Goal: Task Accomplishment & Management: Manage account settings

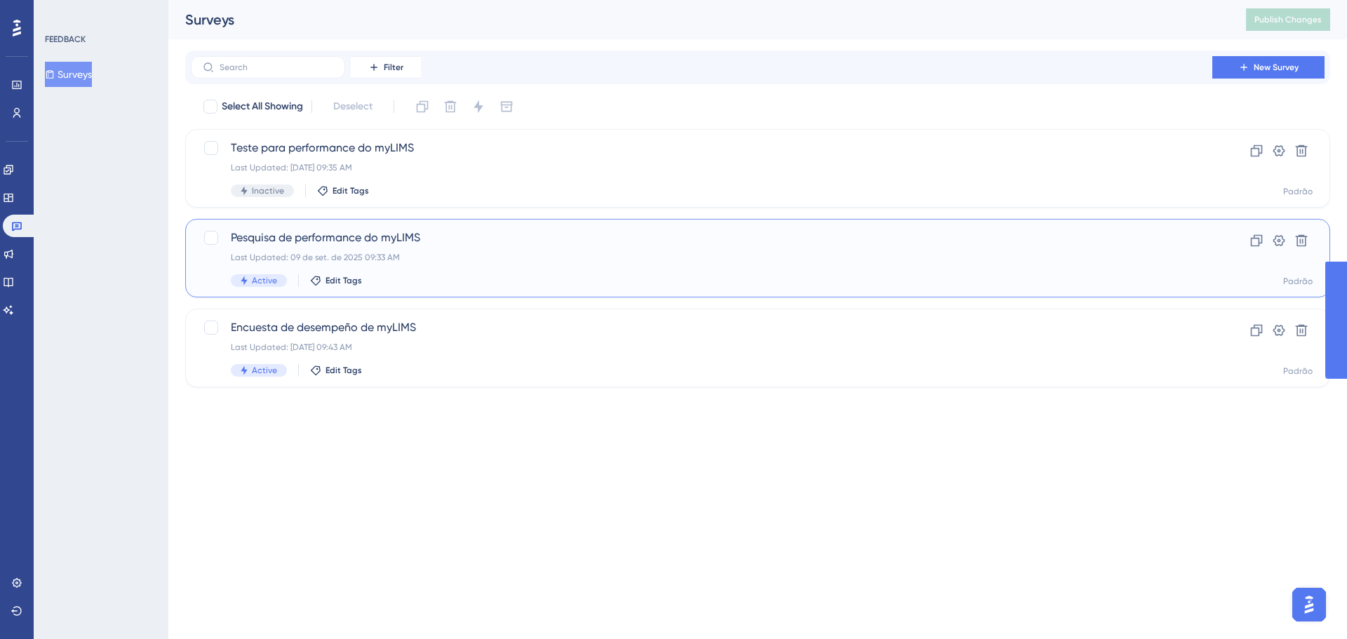
click at [373, 267] on div "Pesquisa de performance do myLIMS Last Updated: [DATE] 09:33 AM Active Edit Tags" at bounding box center [702, 258] width 942 height 58
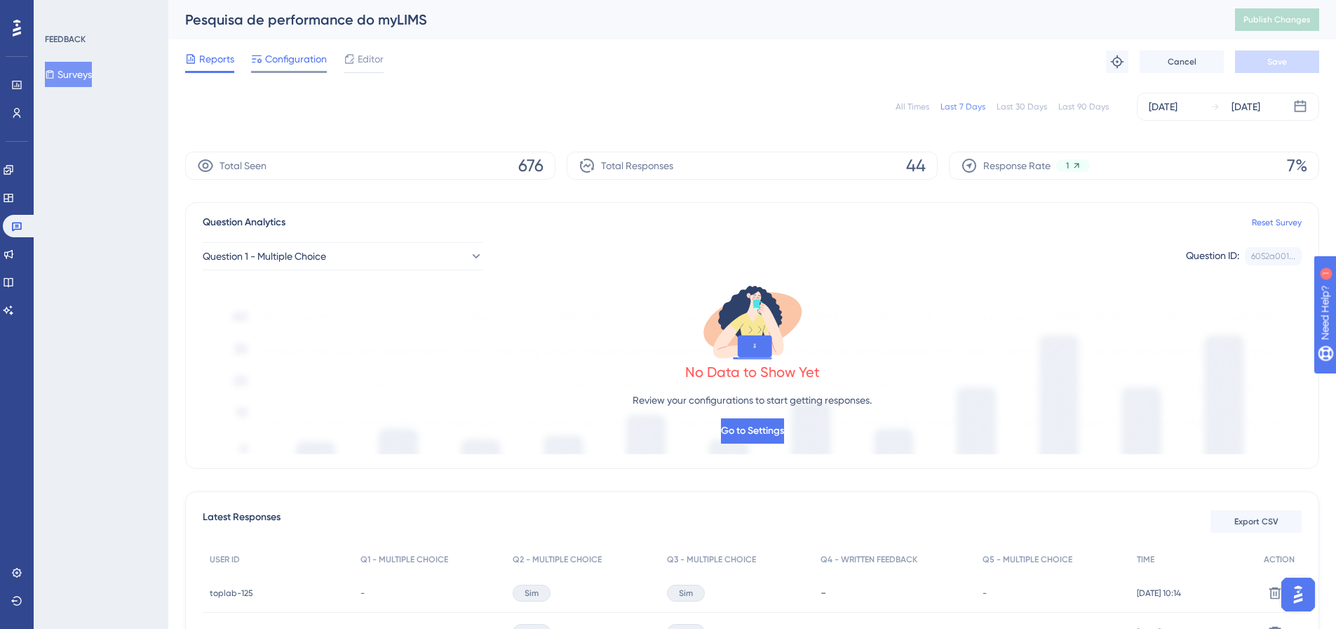
click at [294, 64] on span "Configuration" at bounding box center [296, 59] width 62 height 17
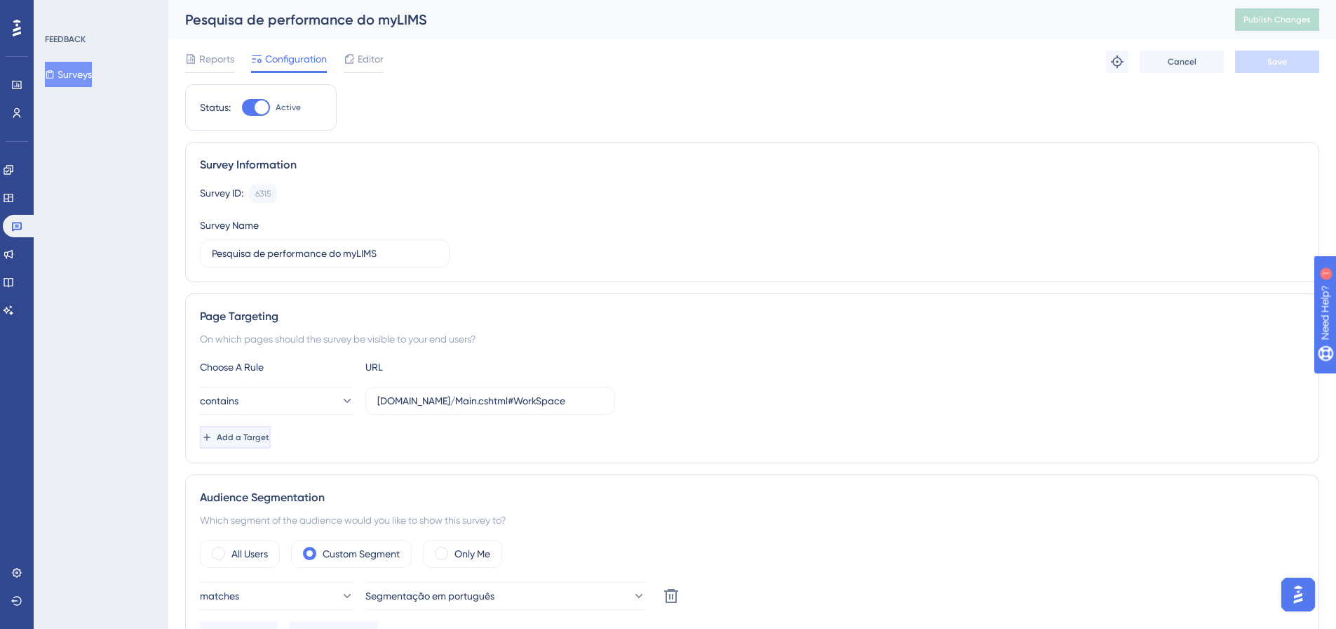
click at [269, 439] on span "Add a Target" at bounding box center [243, 436] width 53 height 11
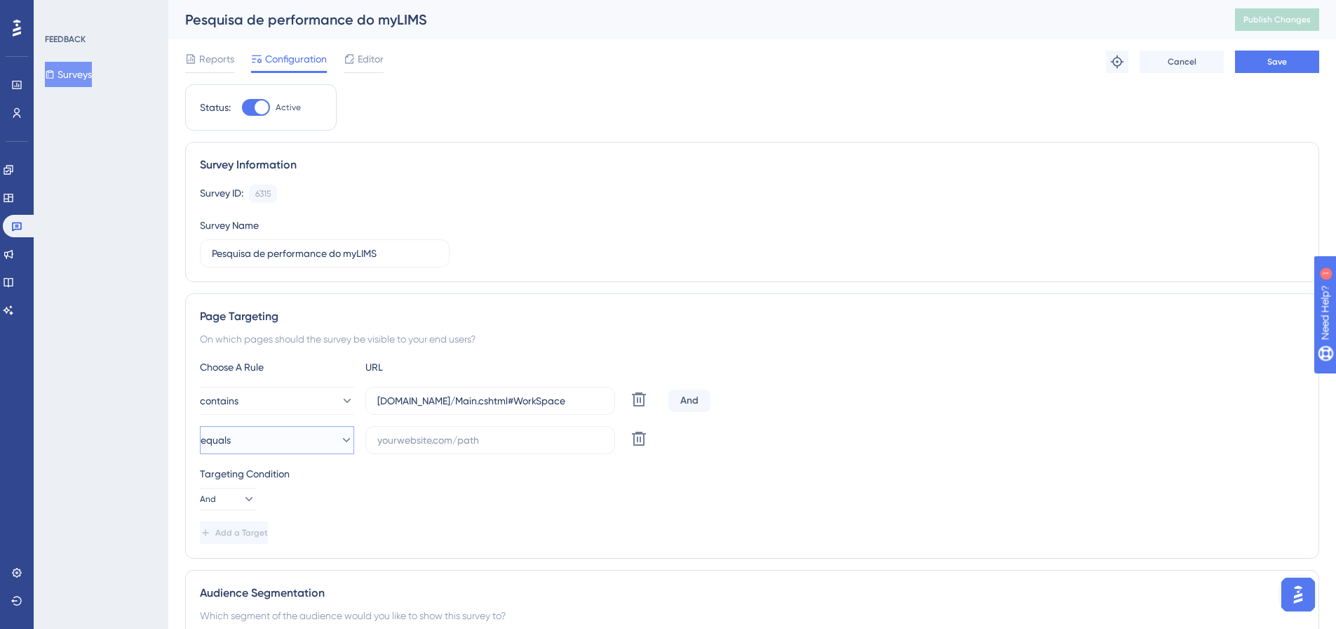
click at [340, 433] on icon at bounding box center [347, 440] width 14 height 14
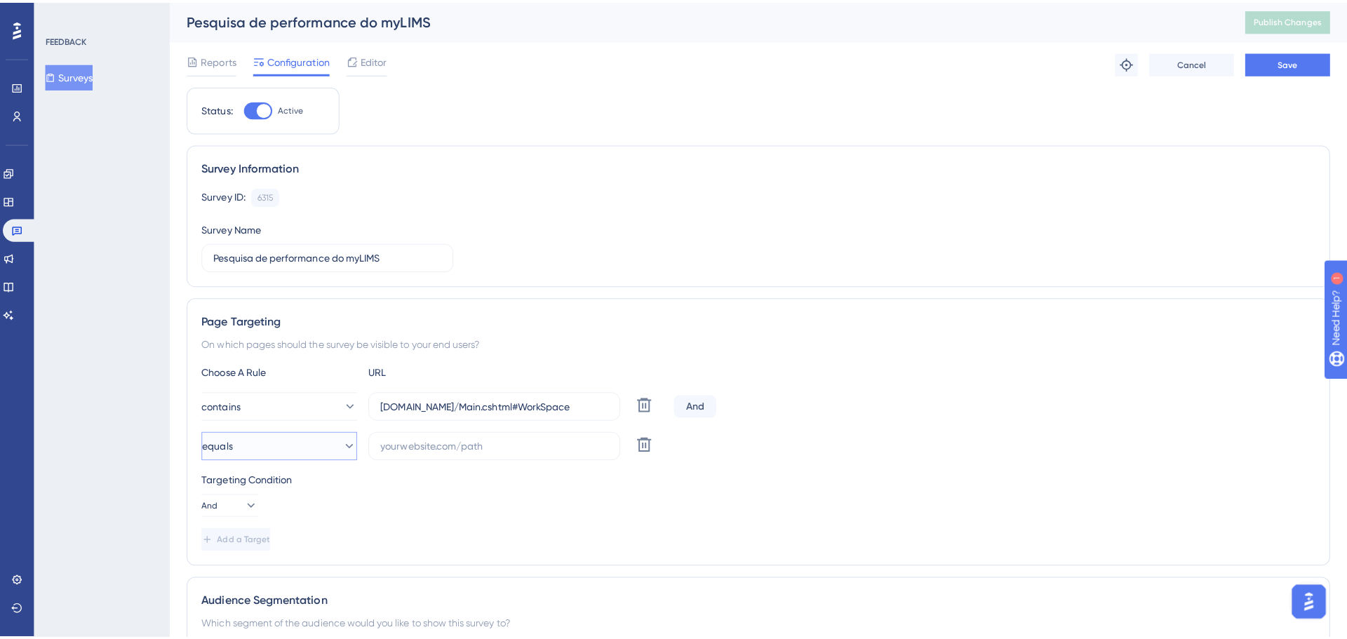
scroll to position [251, 0]
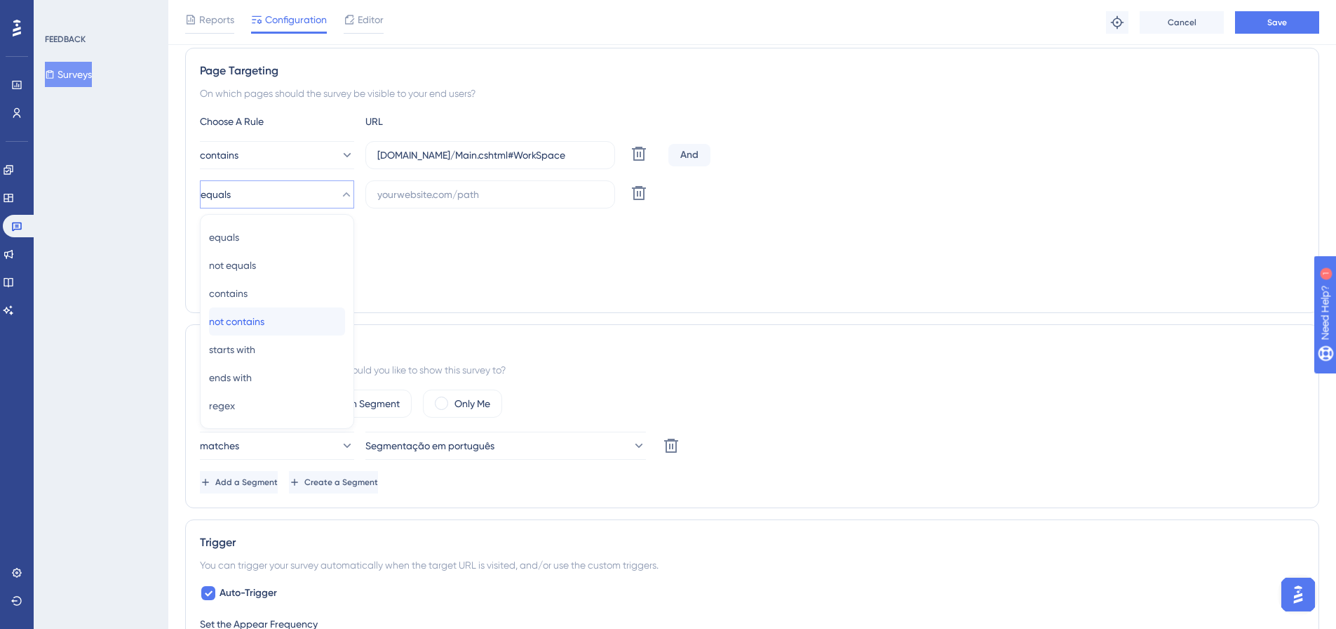
click at [285, 321] on div "not contains not contains" at bounding box center [277, 321] width 136 height 28
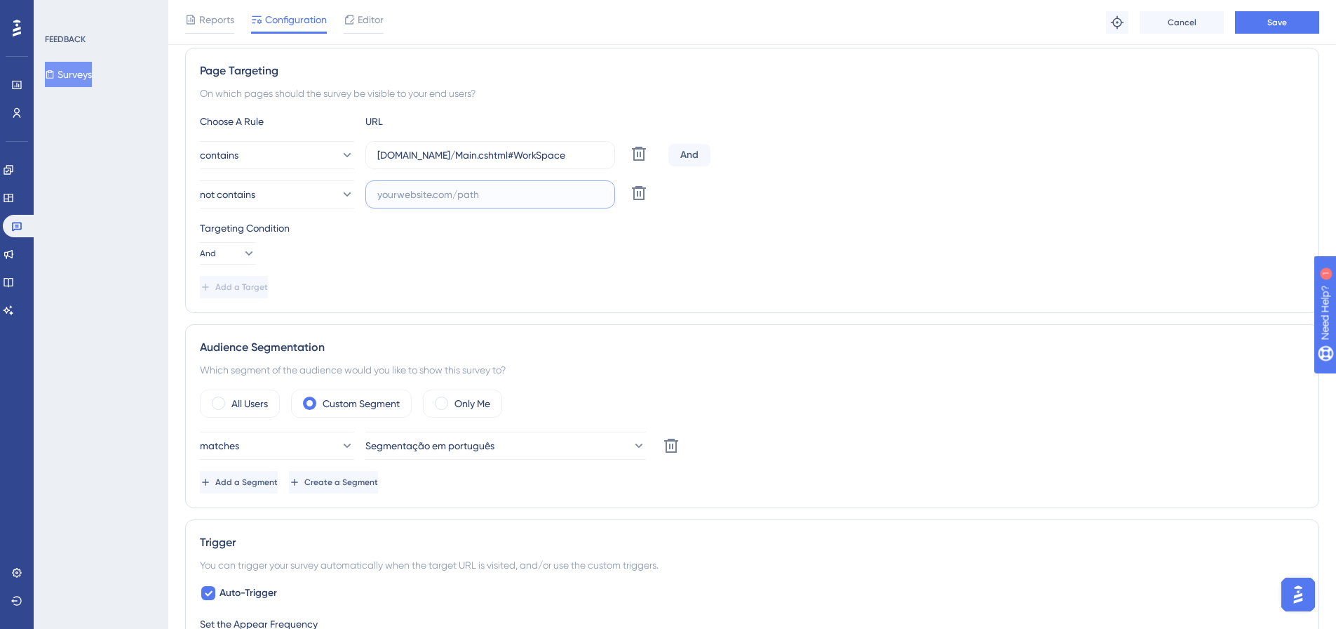
click at [406, 195] on input "text" at bounding box center [490, 194] width 226 height 15
type input "validation"
click at [1197, 31] on button "Cancel" at bounding box center [1182, 22] width 84 height 22
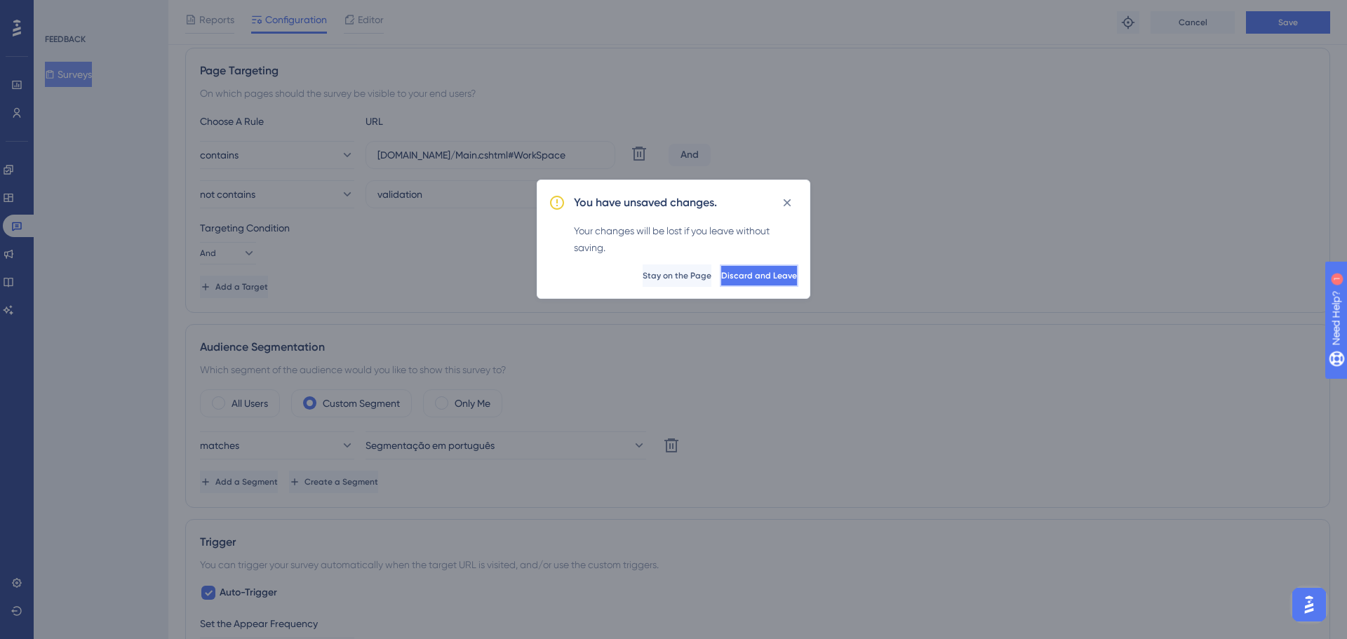
click at [720, 268] on button "Discard and Leave" at bounding box center [759, 275] width 79 height 22
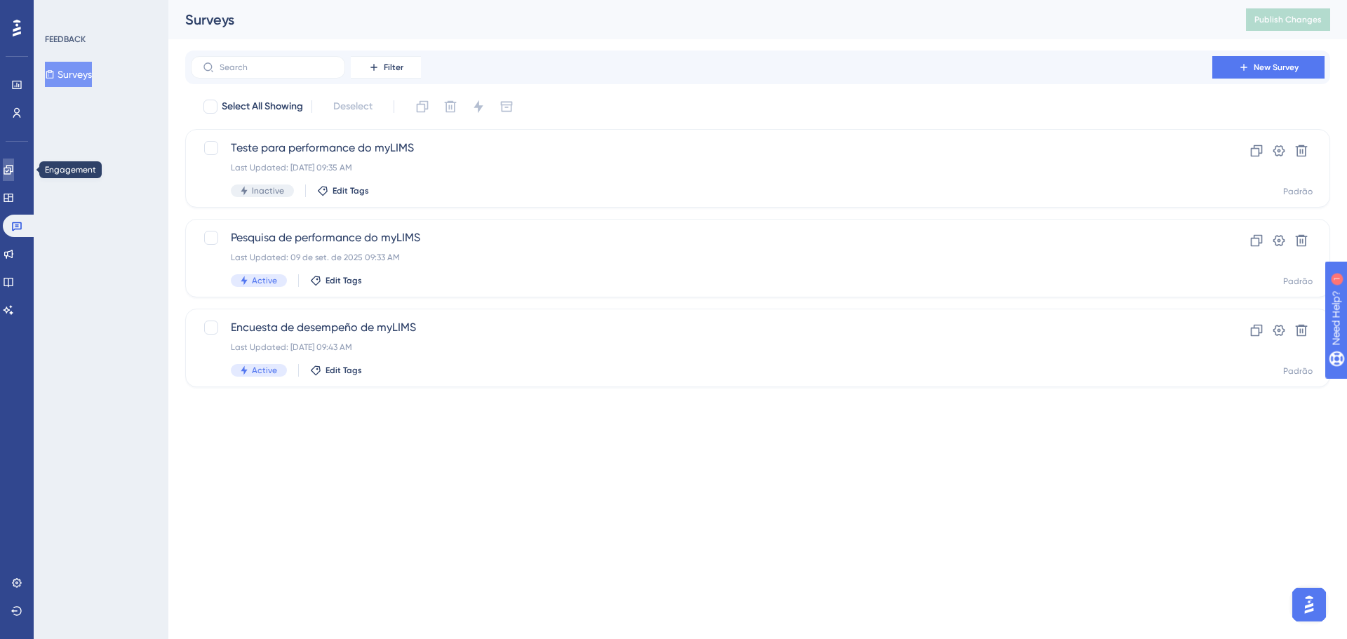
click at [13, 169] on icon at bounding box center [8, 169] width 11 height 11
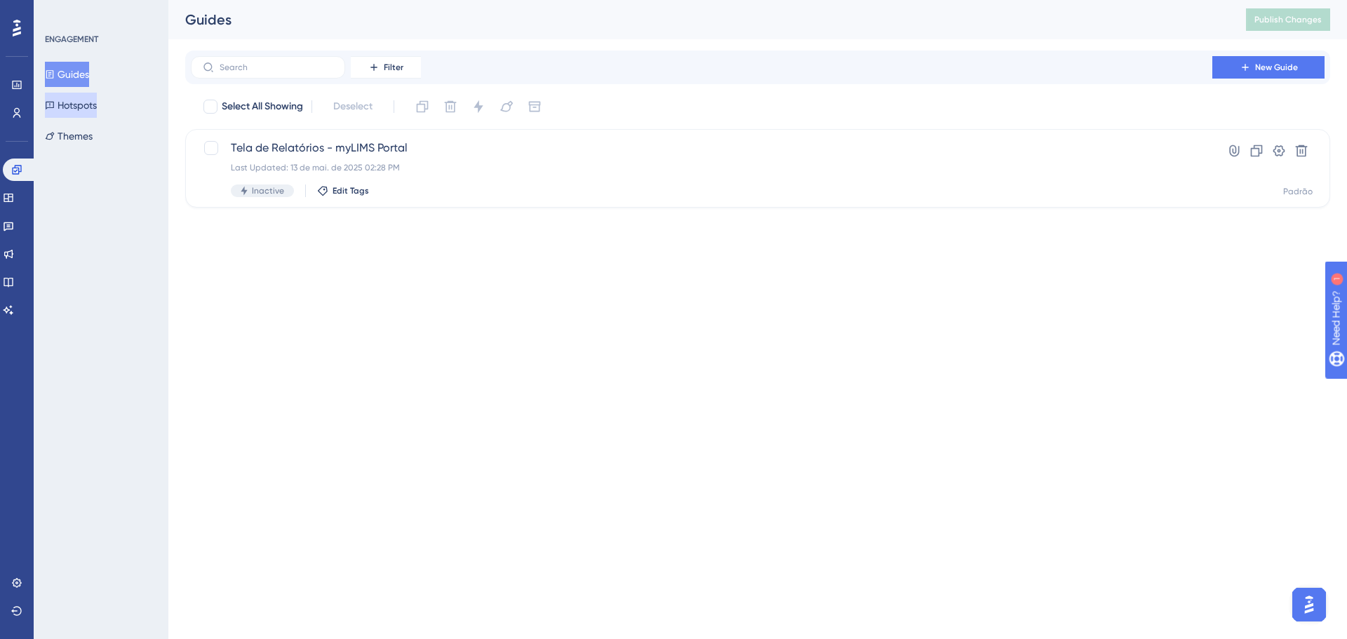
click at [71, 112] on button "Hotspots" at bounding box center [71, 105] width 52 height 25
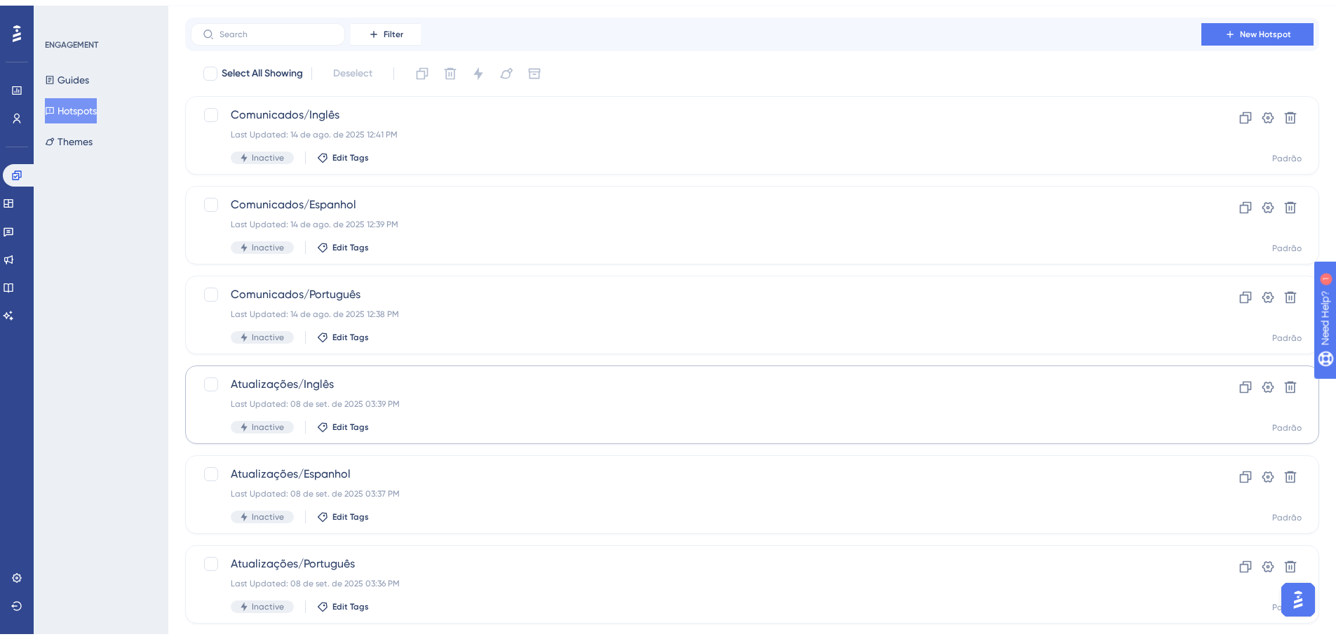
scroll to position [62, 0]
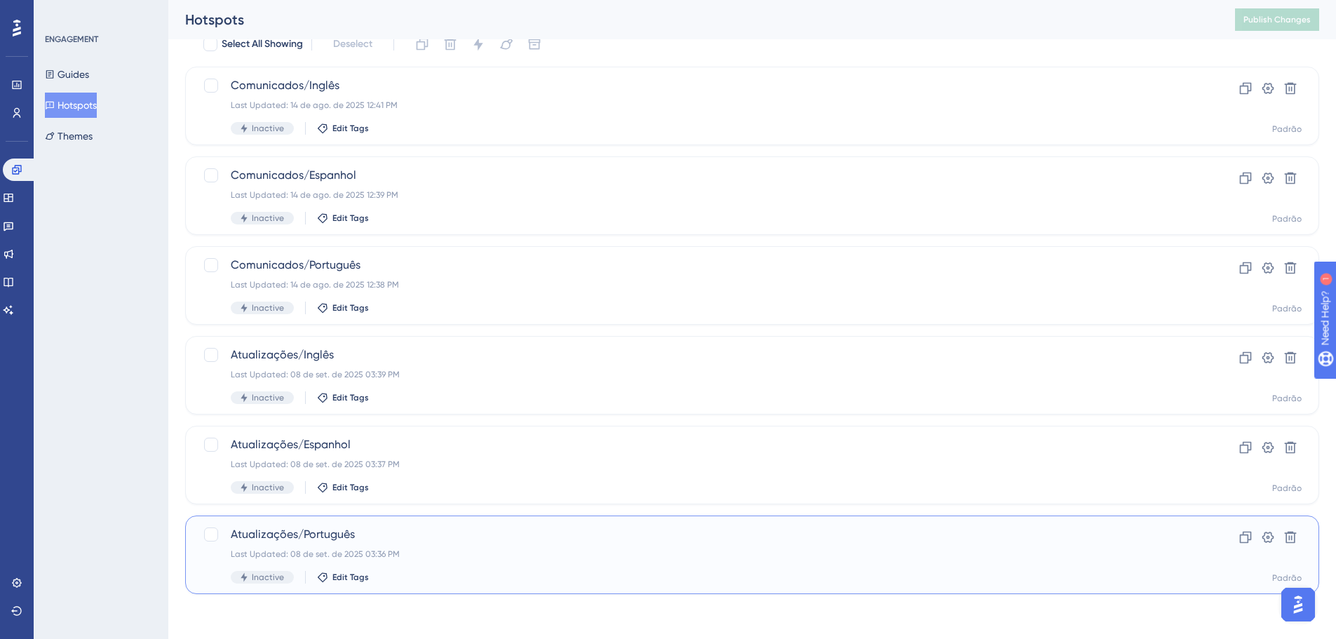
click at [396, 529] on span "Atualizações/Português" at bounding box center [696, 534] width 931 height 17
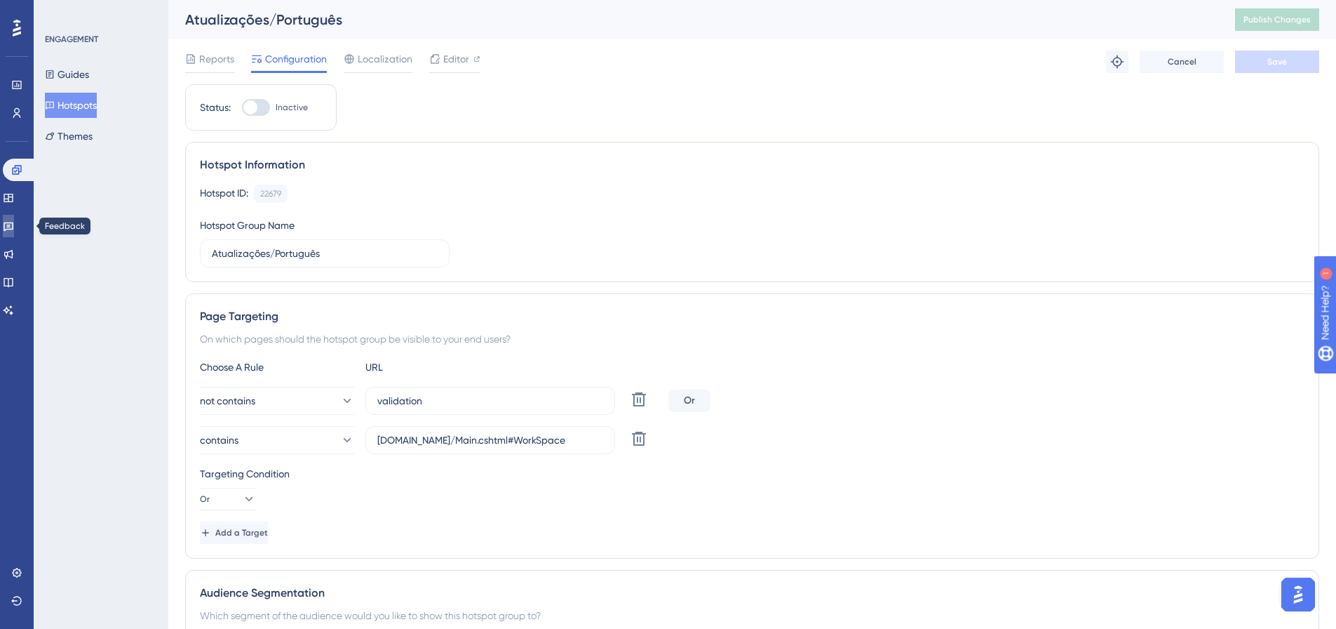
click at [12, 222] on icon at bounding box center [8, 225] width 11 height 11
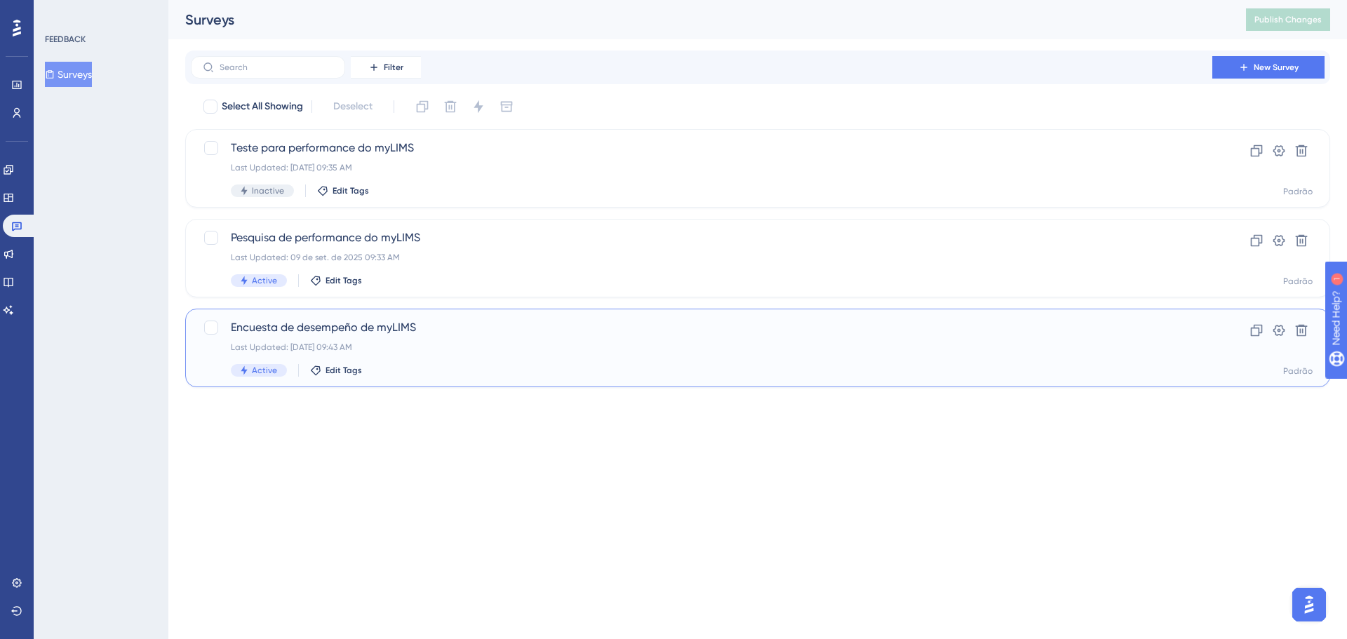
click at [514, 328] on span "Encuesta de desempeño de myLIMS" at bounding box center [702, 327] width 942 height 17
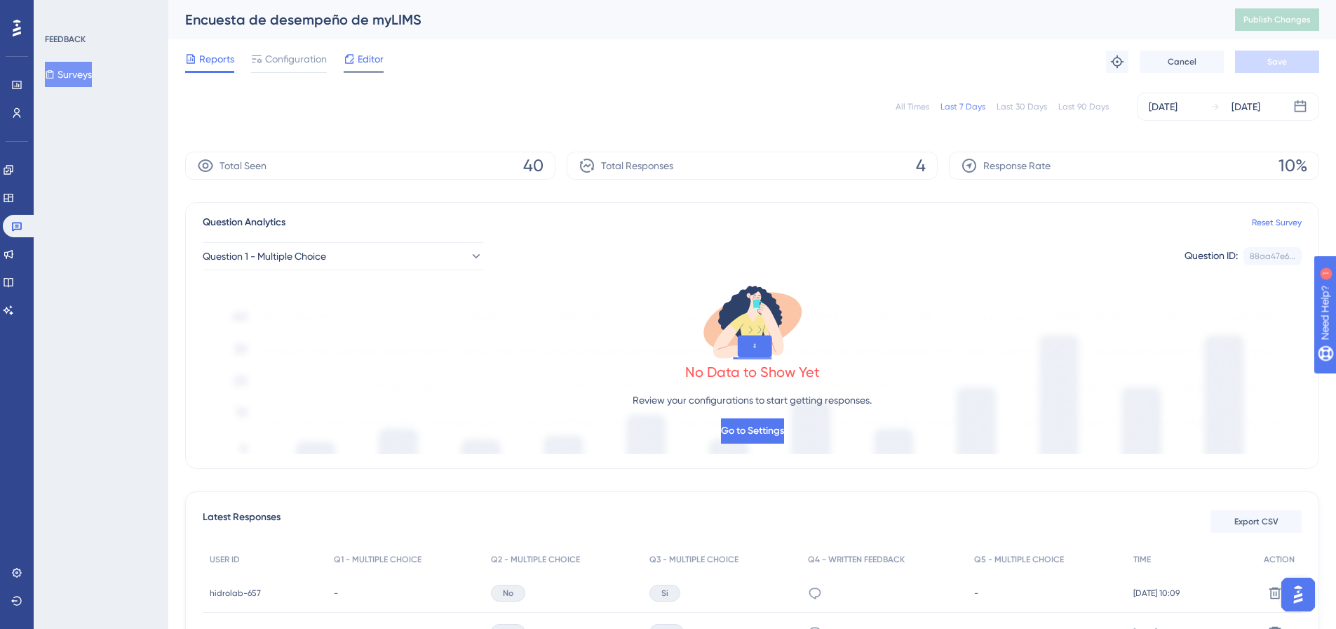
click at [366, 60] on span "Editor" at bounding box center [371, 59] width 26 height 17
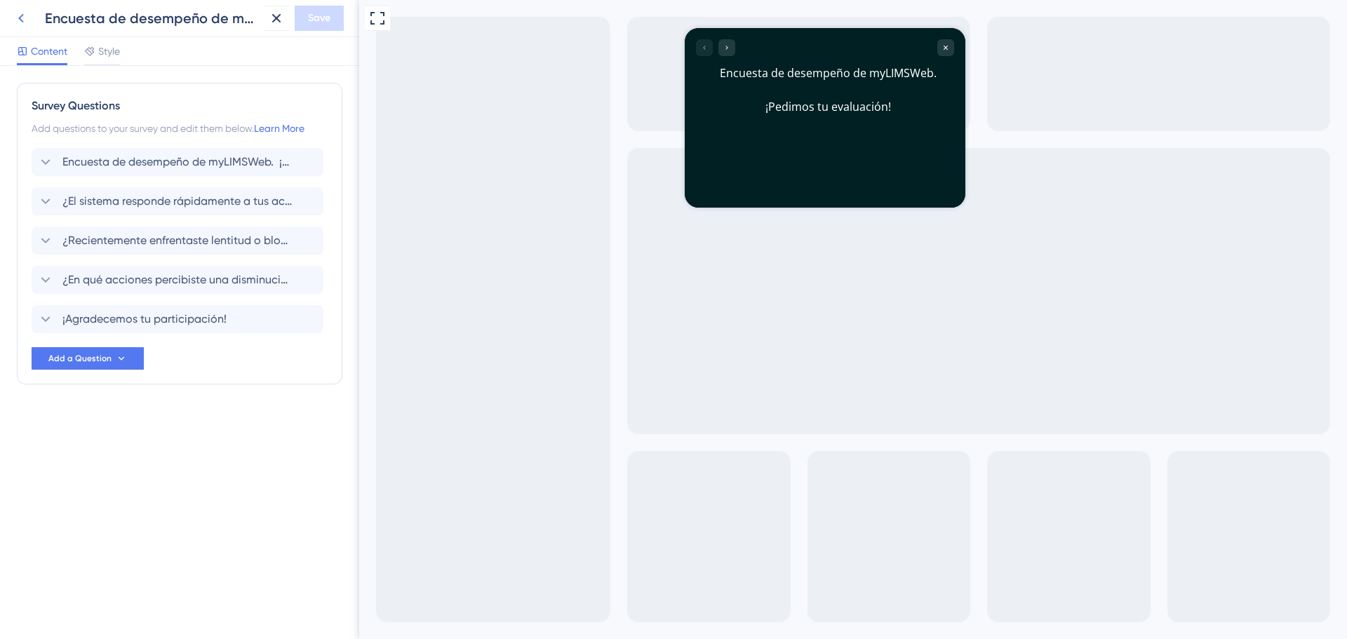
click at [18, 18] on icon at bounding box center [21, 18] width 17 height 17
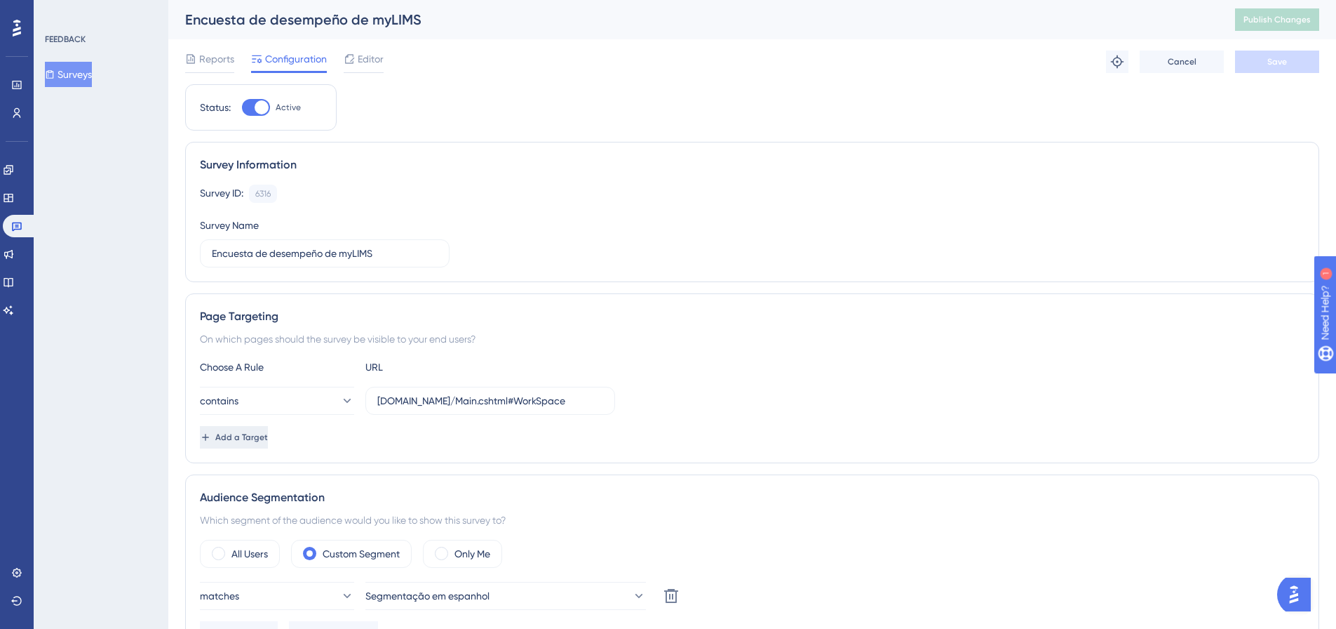
click at [268, 446] on button "Add a Target" at bounding box center [234, 437] width 68 height 22
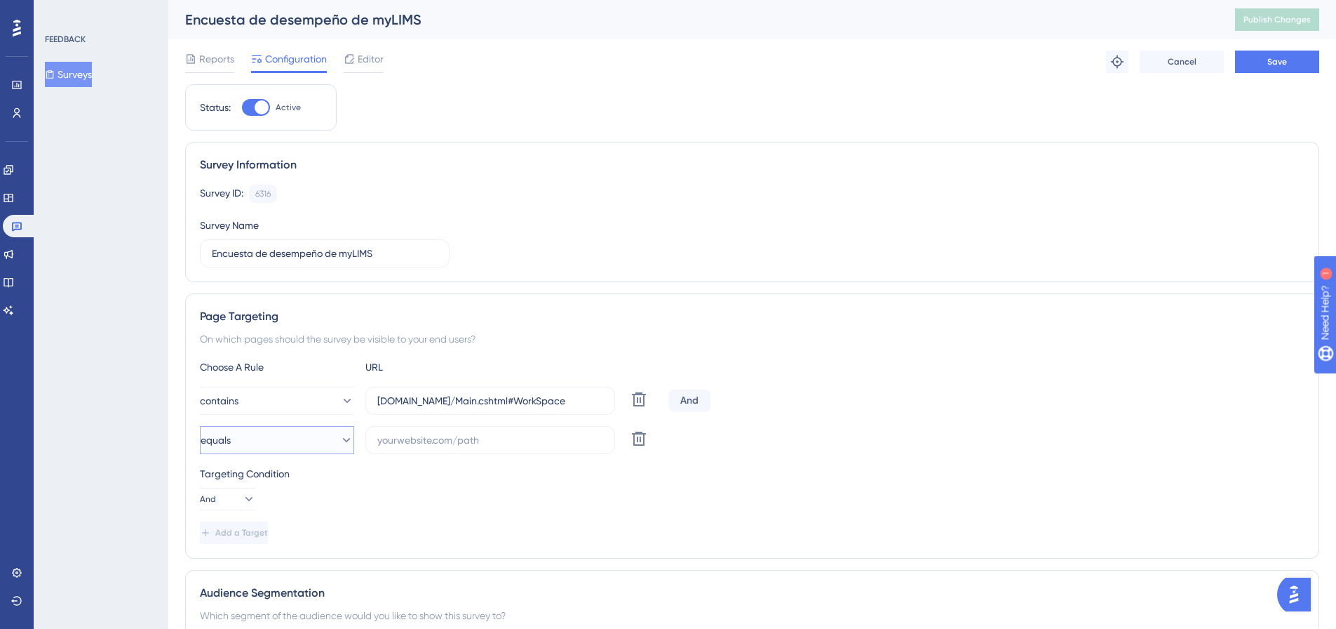
click at [291, 440] on button "equals" at bounding box center [277, 440] width 154 height 28
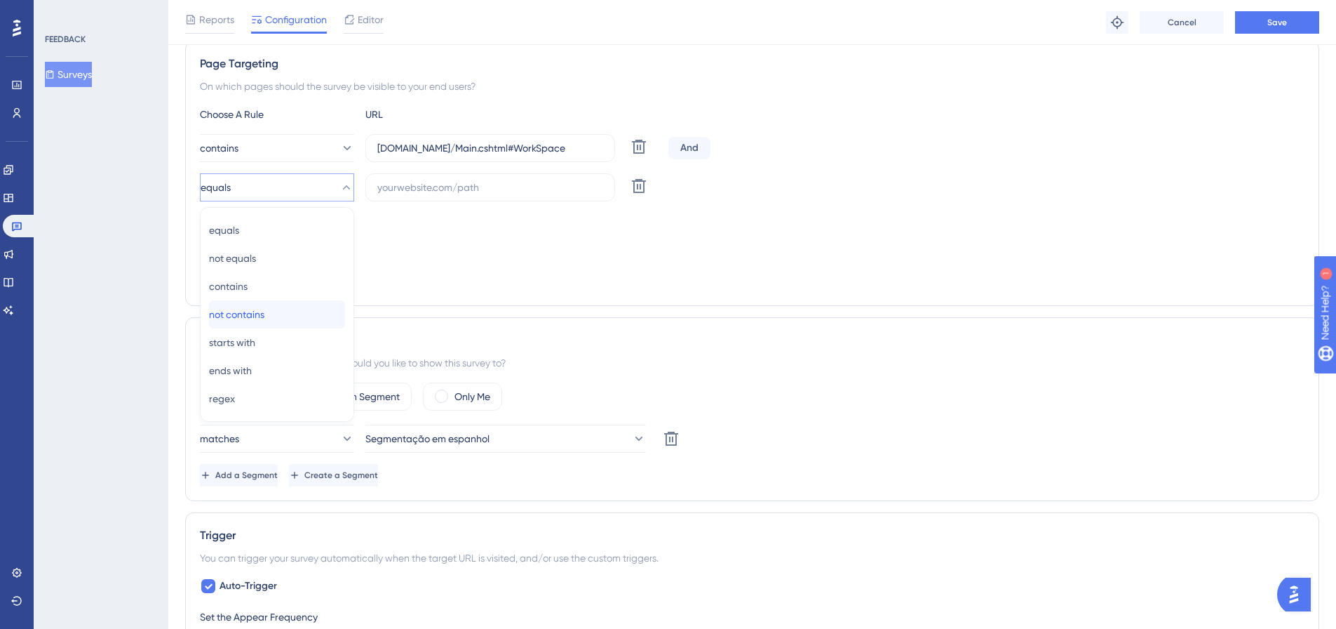
click at [258, 310] on span "not contains" at bounding box center [236, 314] width 55 height 17
click at [458, 190] on input "text" at bounding box center [490, 187] width 226 height 15
type input "validation"
click at [252, 244] on button "And" at bounding box center [228, 246] width 56 height 22
click at [232, 311] on div "Or Or" at bounding box center [228, 314] width 27 height 28
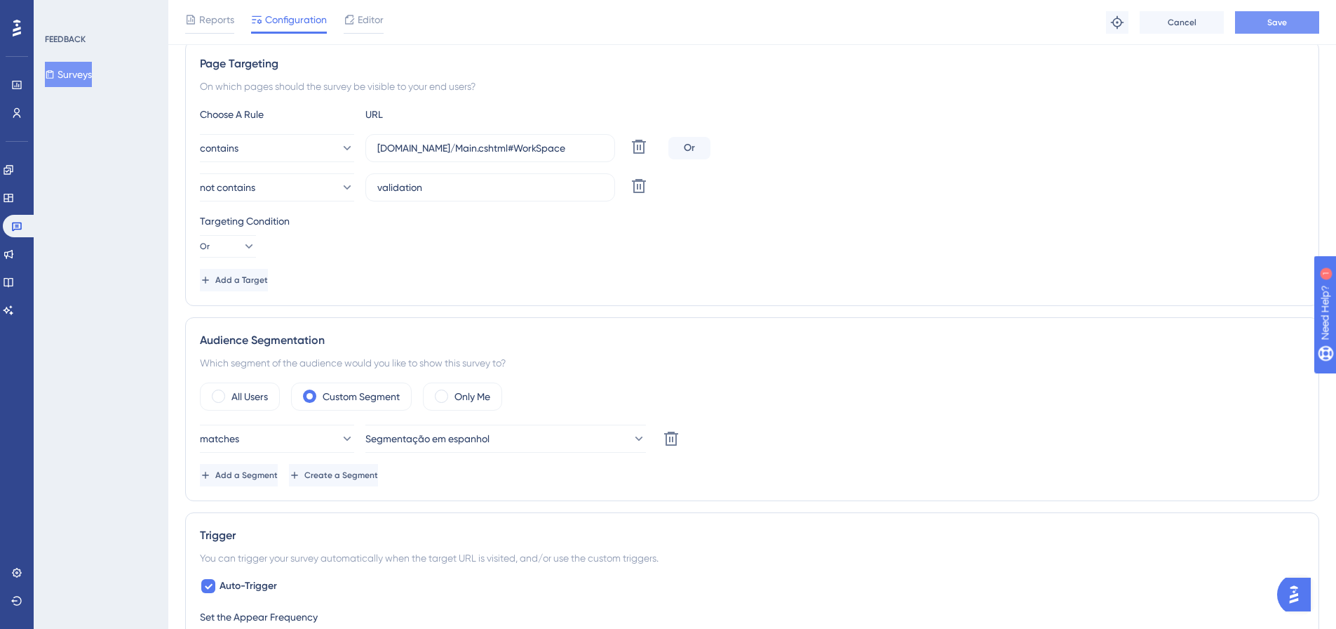
click at [1272, 20] on span "Save" at bounding box center [1278, 22] width 20 height 11
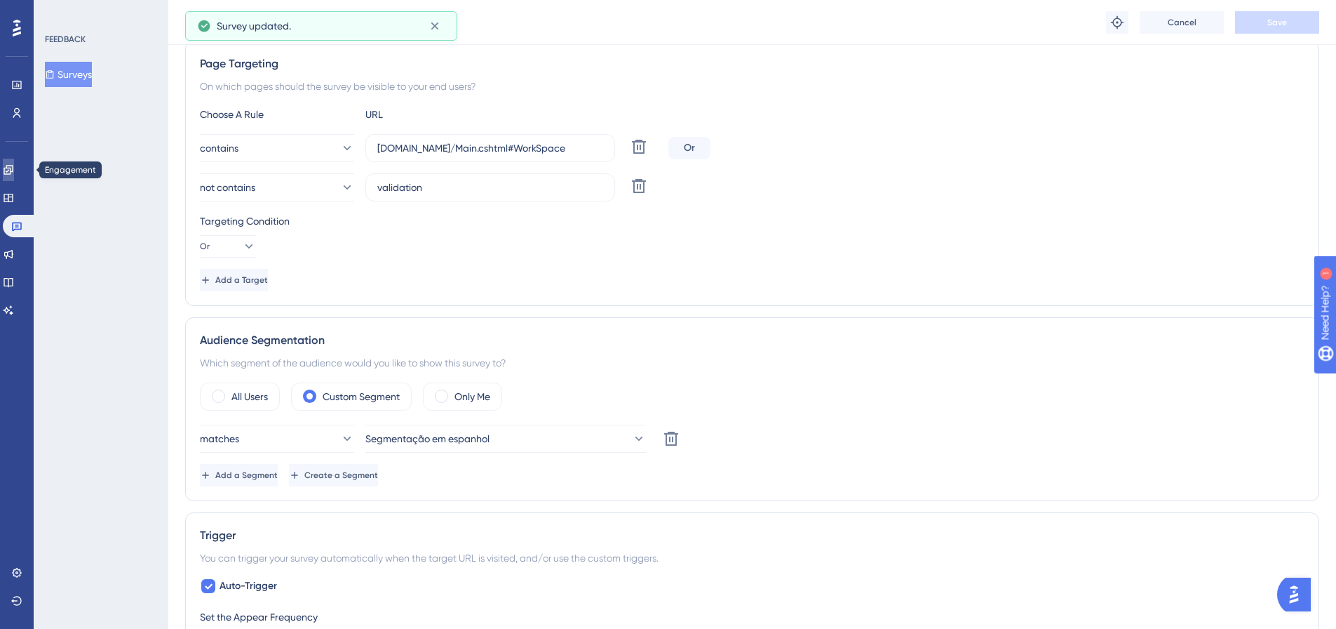
click at [14, 165] on icon at bounding box center [8, 169] width 11 height 11
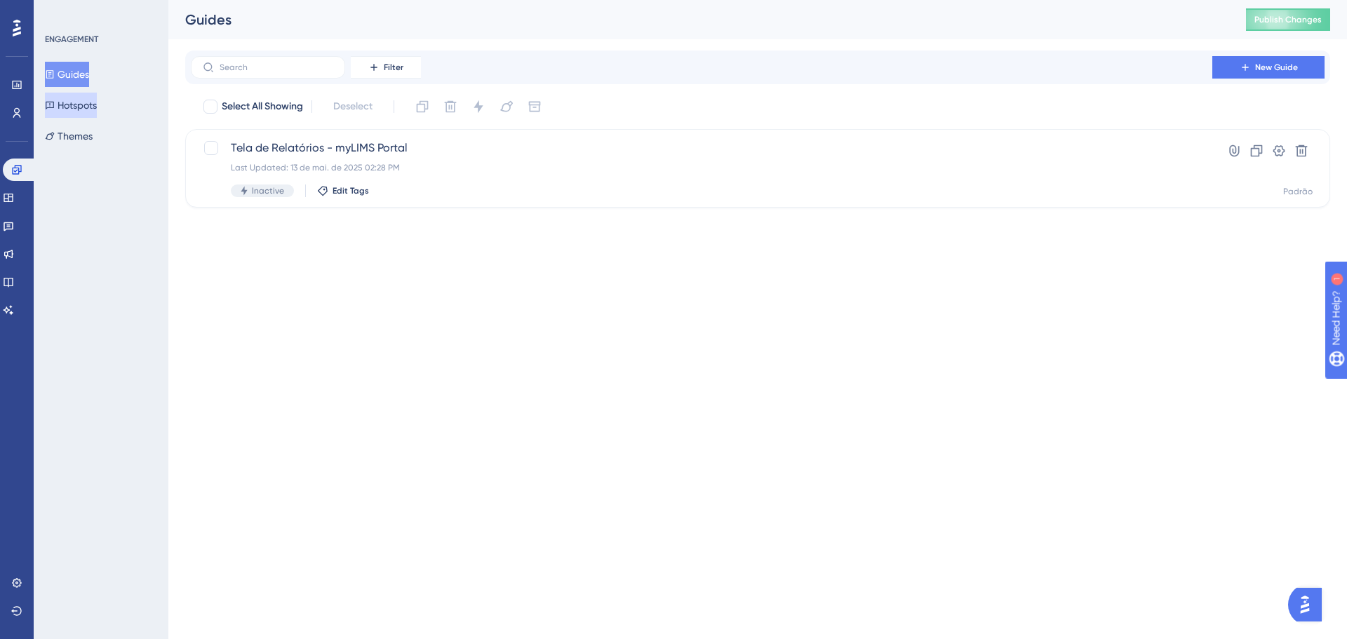
click at [81, 100] on button "Hotspots" at bounding box center [71, 105] width 52 height 25
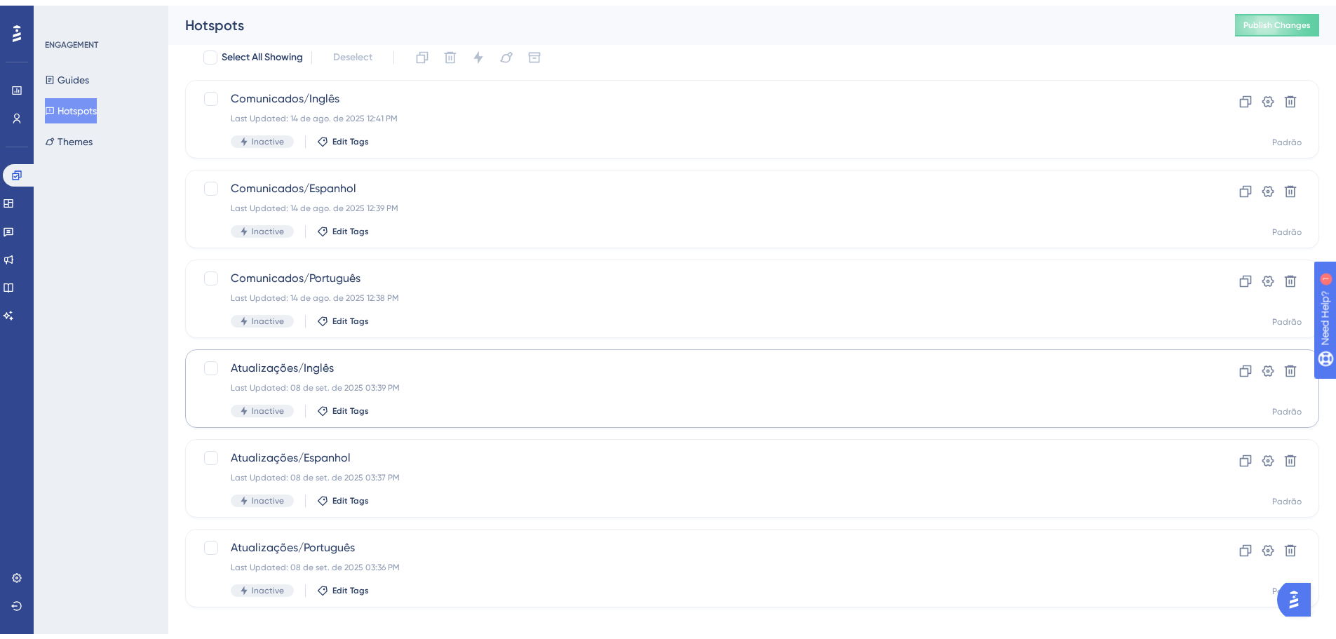
scroll to position [62, 0]
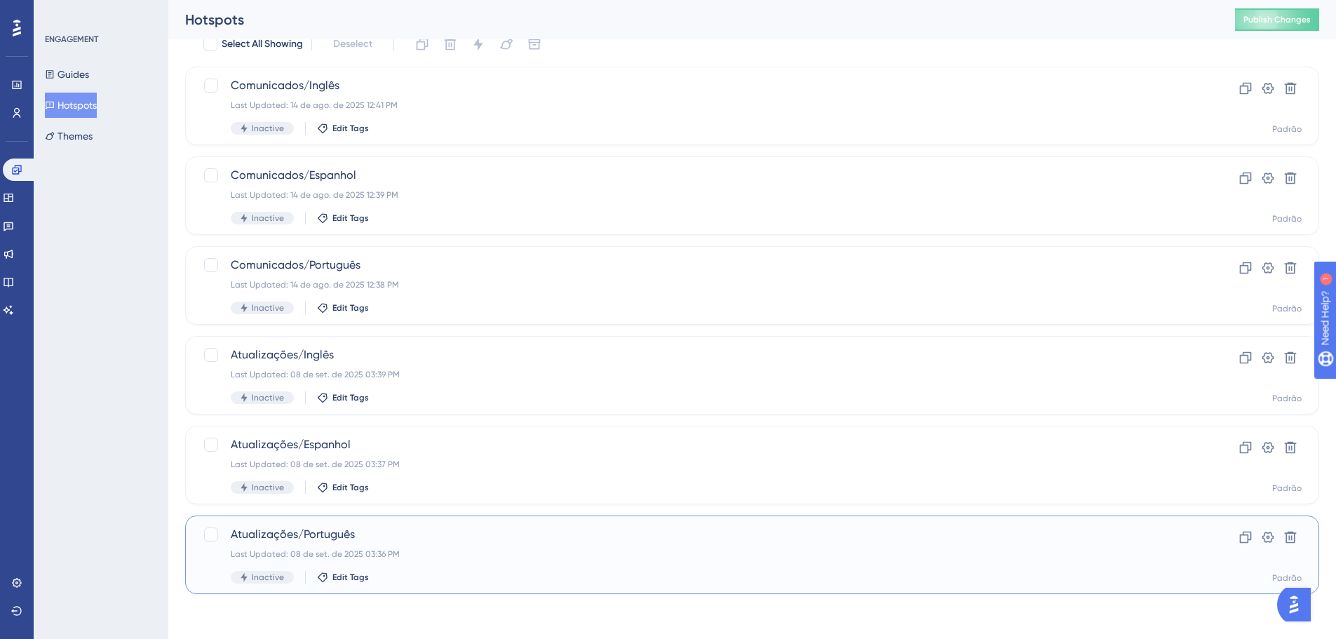
click at [393, 533] on span "Atualizações/Português" at bounding box center [696, 534] width 931 height 17
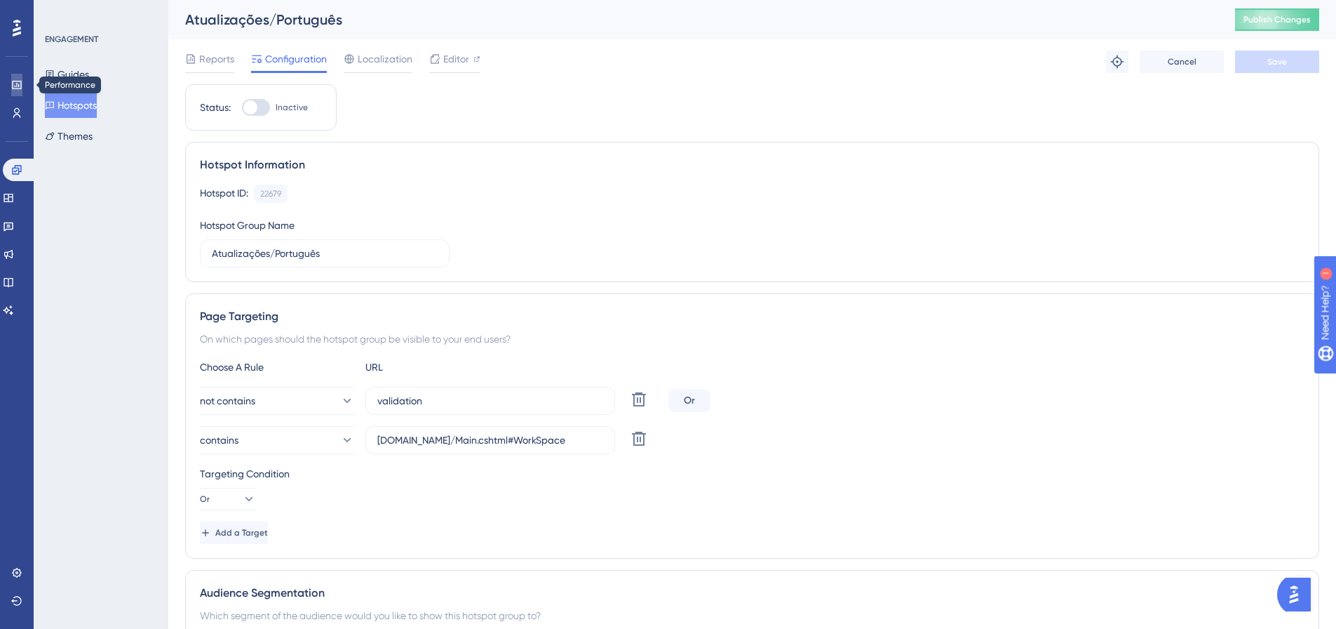
click at [18, 79] on icon at bounding box center [16, 84] width 11 height 11
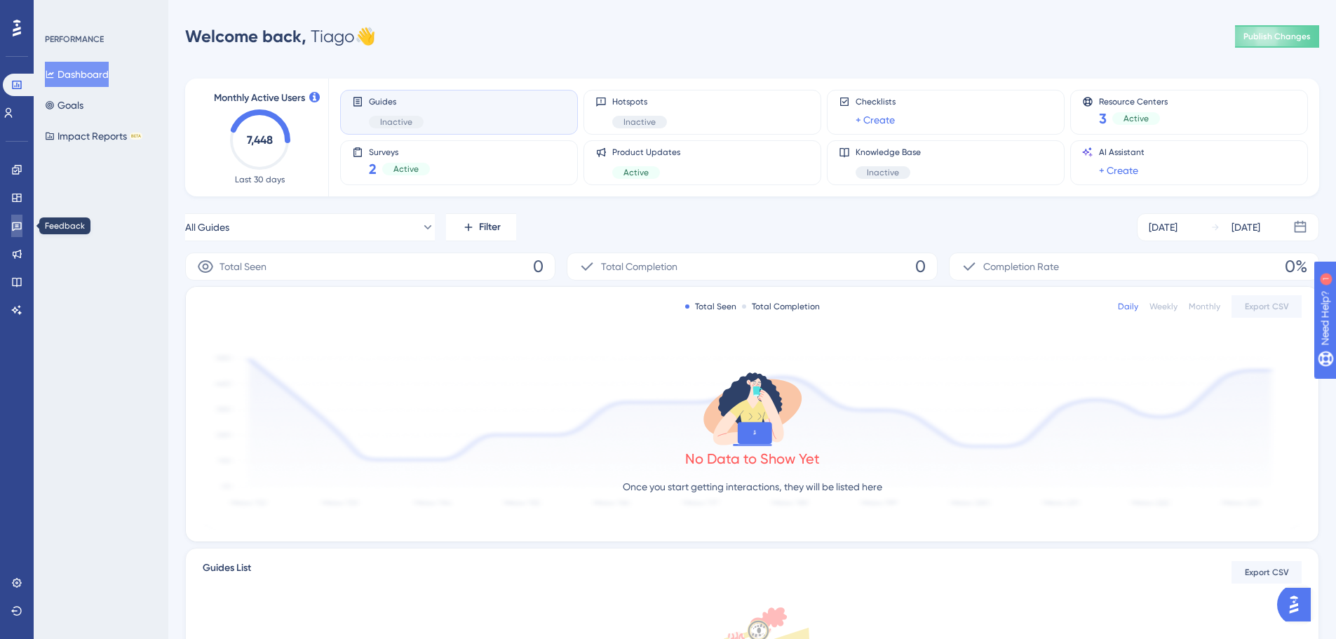
click at [13, 222] on icon at bounding box center [17, 226] width 10 height 9
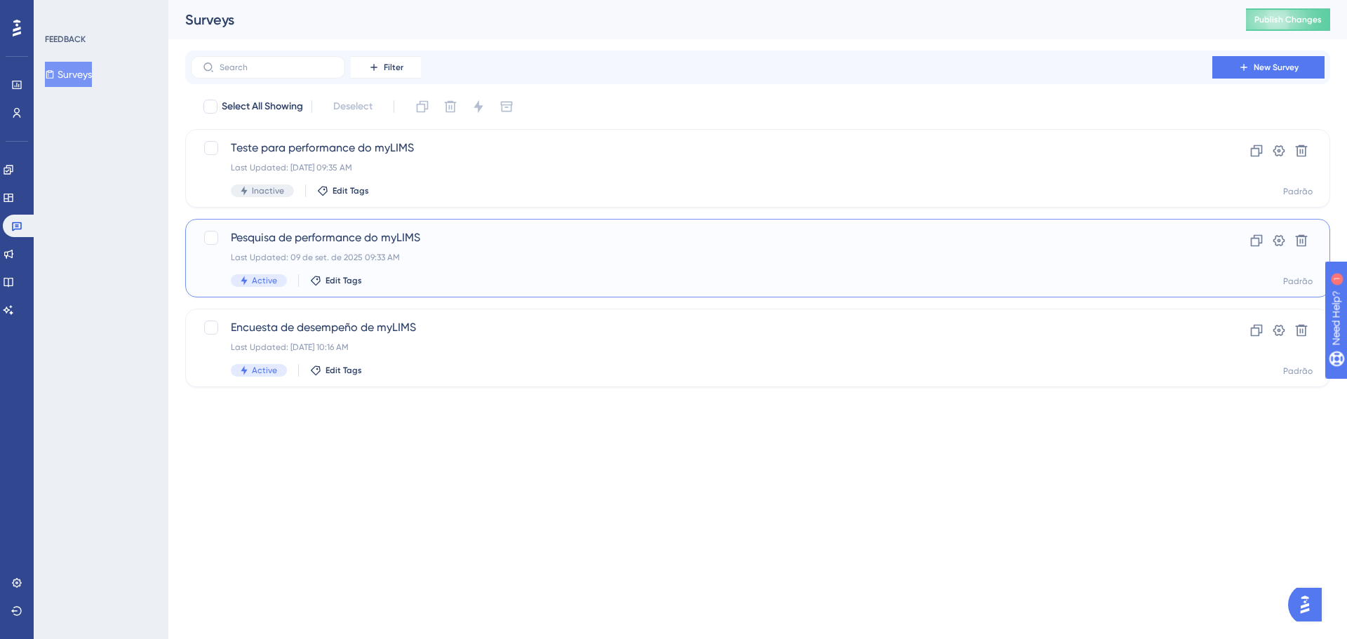
click at [478, 271] on div "Pesquisa de performance do myLIMS Last Updated: [DATE] 09:33 AM Active Edit Tags" at bounding box center [702, 258] width 942 height 58
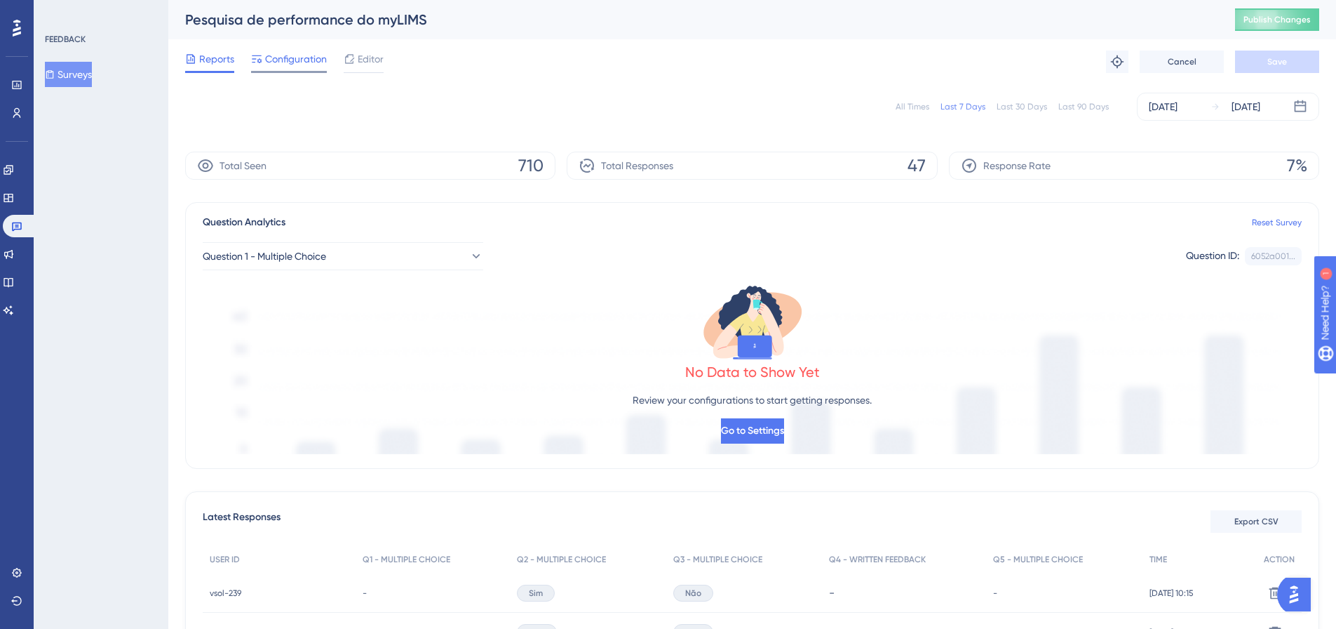
click at [297, 66] on span "Configuration" at bounding box center [296, 59] width 62 height 17
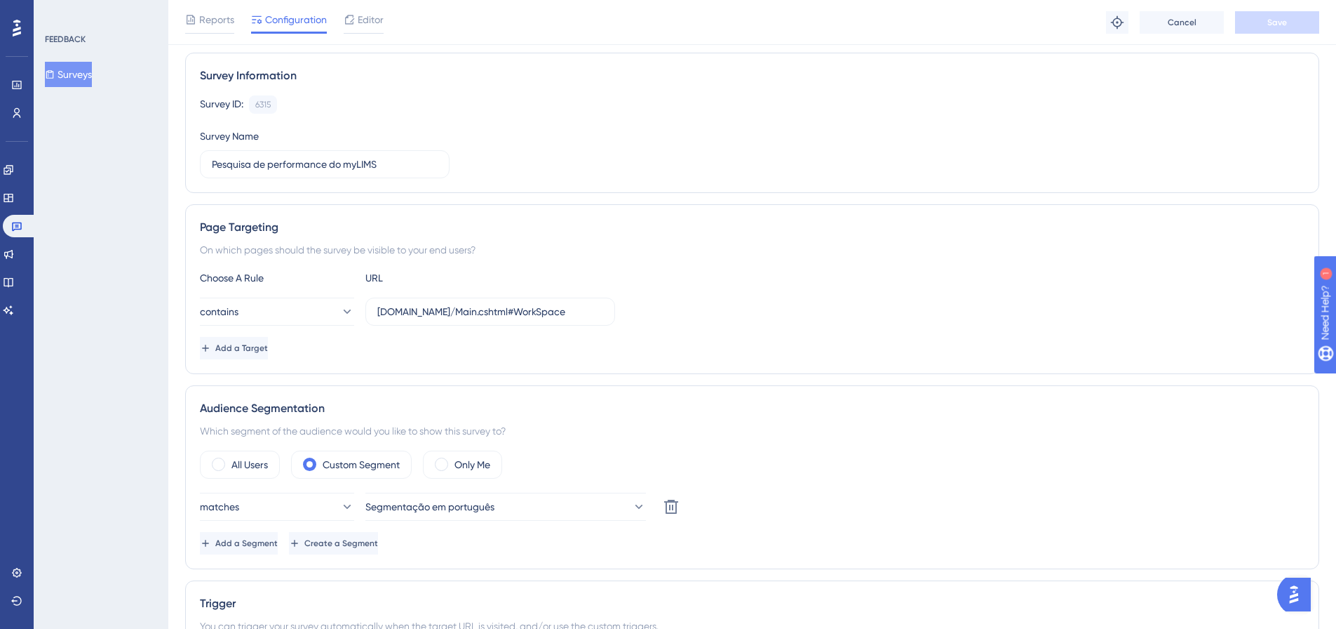
scroll to position [70, 0]
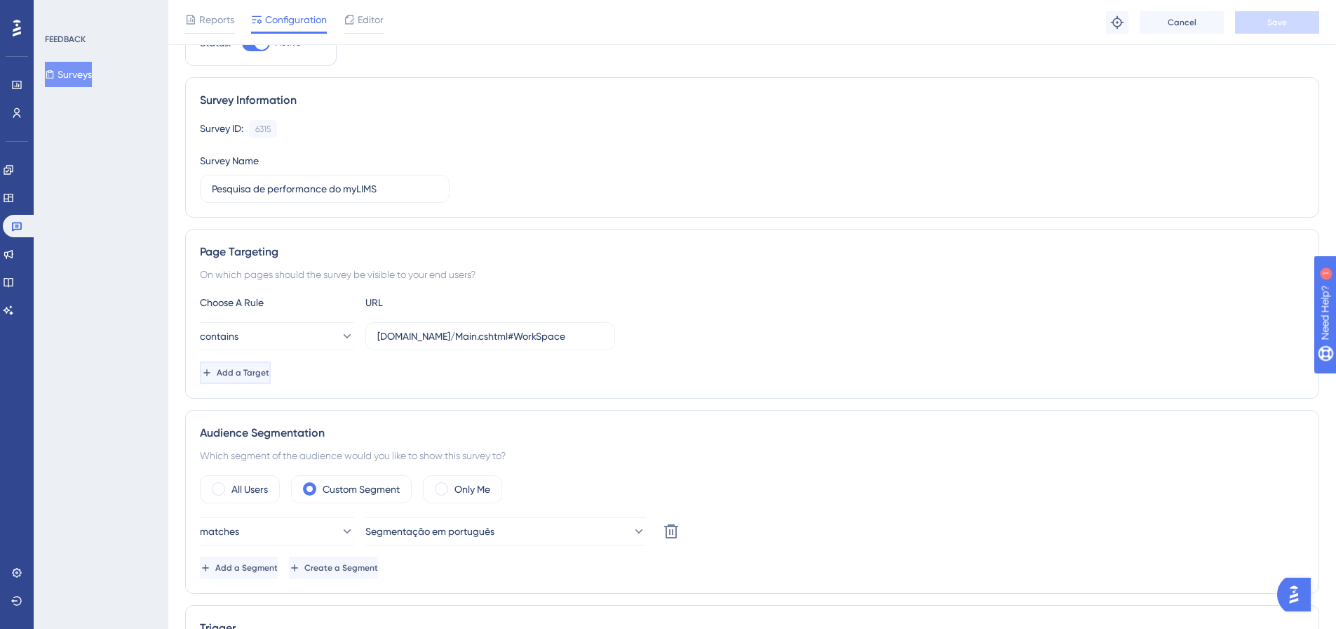
click at [271, 379] on button "Add a Target" at bounding box center [235, 372] width 71 height 22
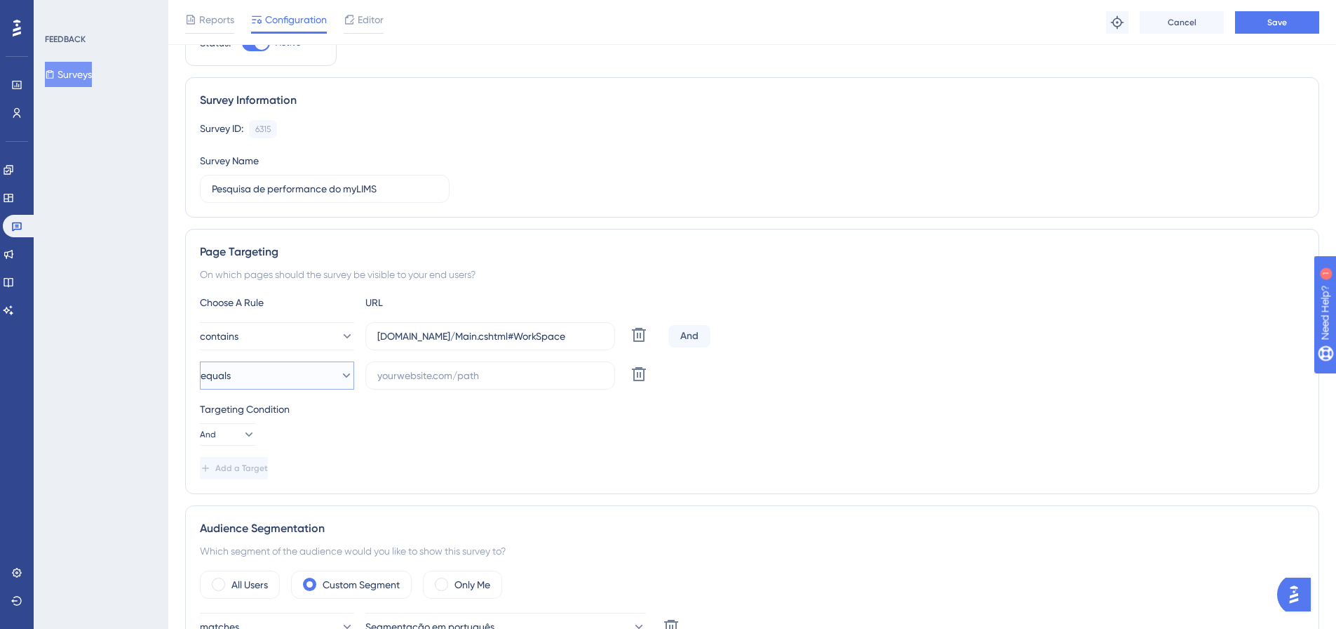
click at [321, 374] on button "equals" at bounding box center [277, 375] width 154 height 28
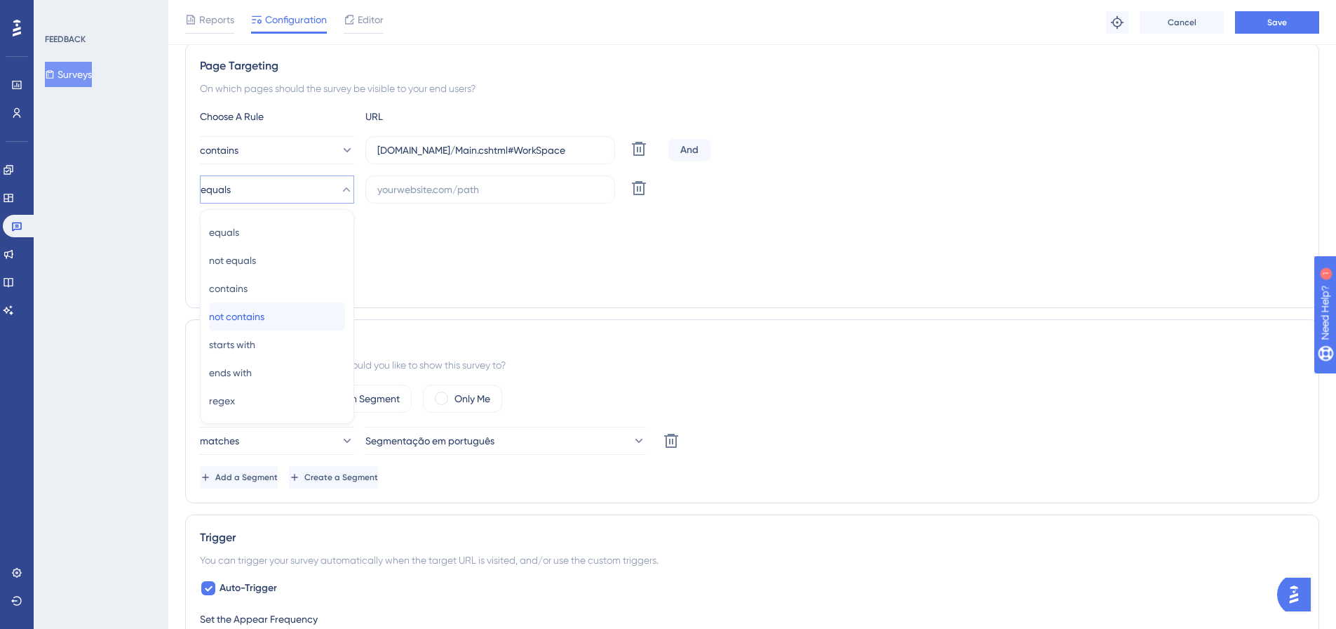
click at [293, 309] on div "not contains not contains" at bounding box center [277, 316] width 136 height 28
click at [434, 194] on input "text" at bounding box center [490, 189] width 226 height 15
type input "c"
type input "validation"
click at [680, 159] on div "And" at bounding box center [690, 150] width 42 height 22
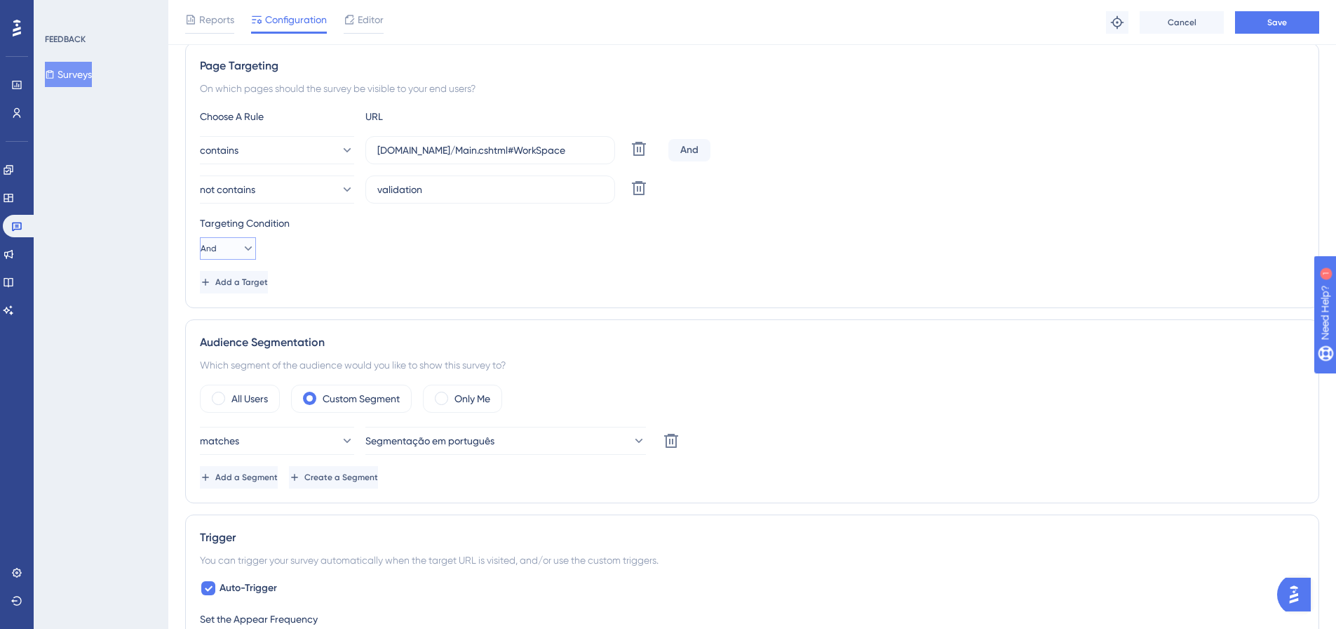
click at [232, 251] on button "And" at bounding box center [228, 248] width 56 height 22
click at [227, 305] on div "Or Or" at bounding box center [228, 316] width 27 height 28
click at [417, 278] on div "Add a Target" at bounding box center [752, 282] width 1105 height 22
click at [1282, 27] on span "Save" at bounding box center [1278, 22] width 20 height 11
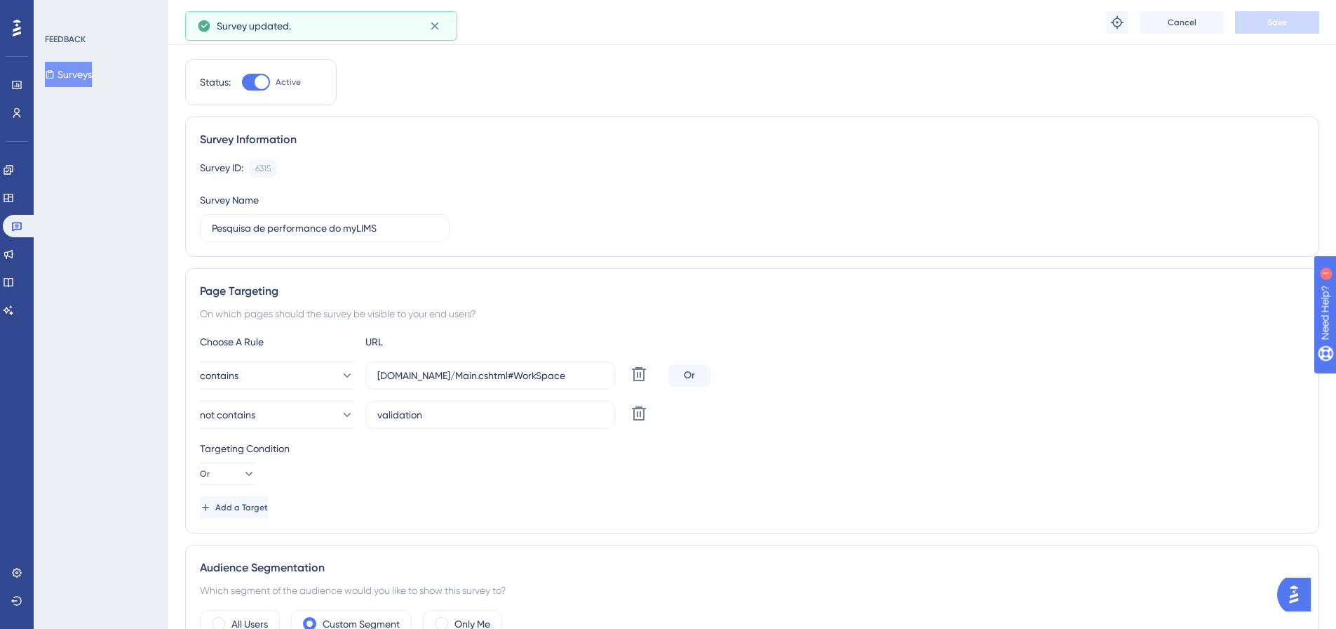
scroll to position [0, 0]
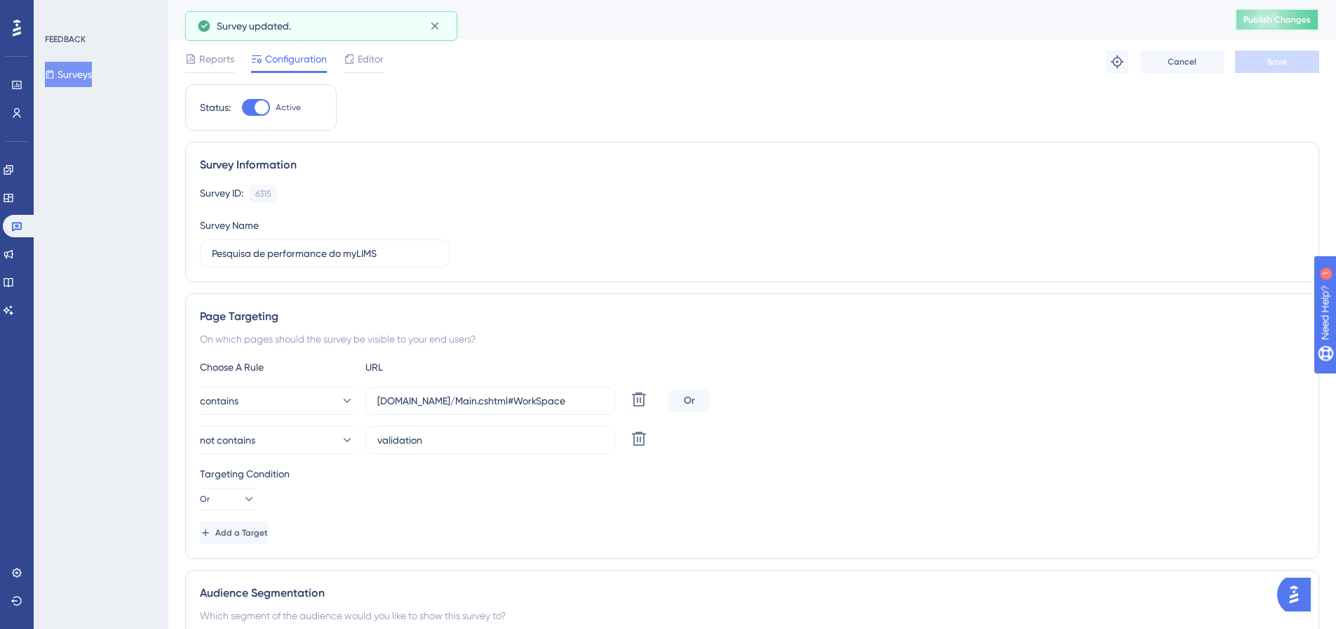
click at [1280, 16] on span "Publish Changes" at bounding box center [1277, 19] width 67 height 11
click at [52, 173] on div "FEEDBACK Surveys" at bounding box center [101, 314] width 135 height 629
click at [13, 222] on icon at bounding box center [17, 226] width 10 height 9
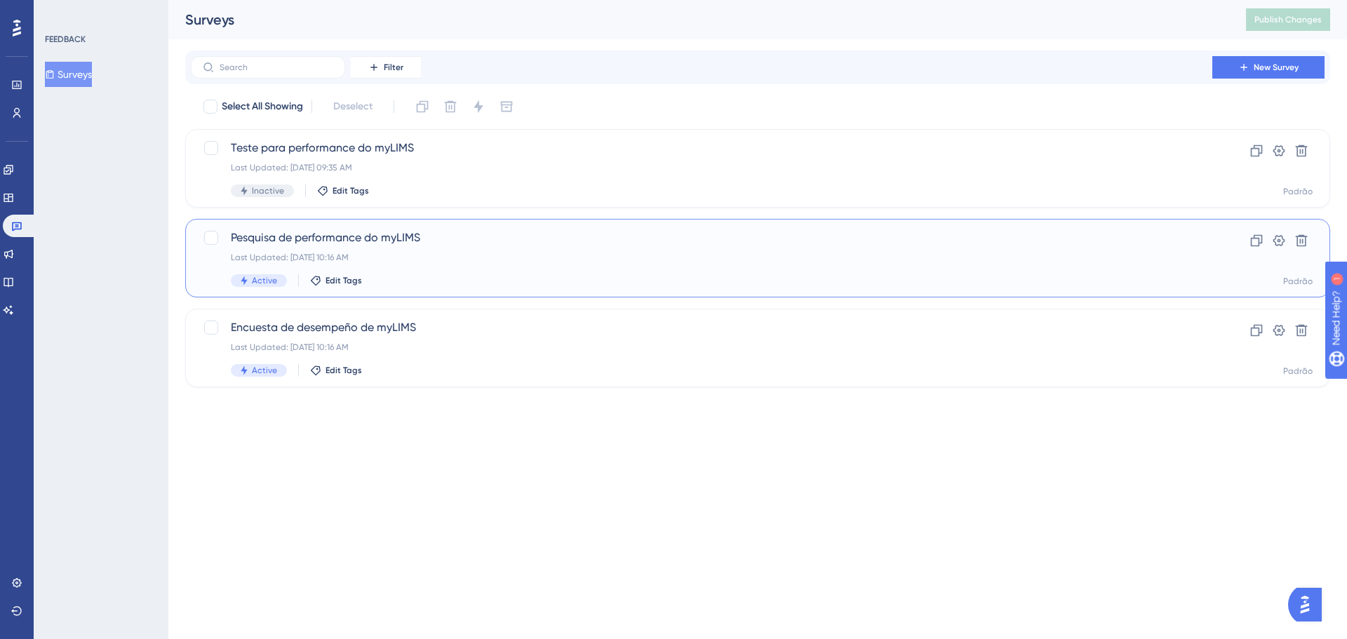
click at [441, 249] on div "Pesquisa de performance do myLIMS Last Updated: [DATE] 10:16 AM Active Edit Tags" at bounding box center [702, 258] width 942 height 58
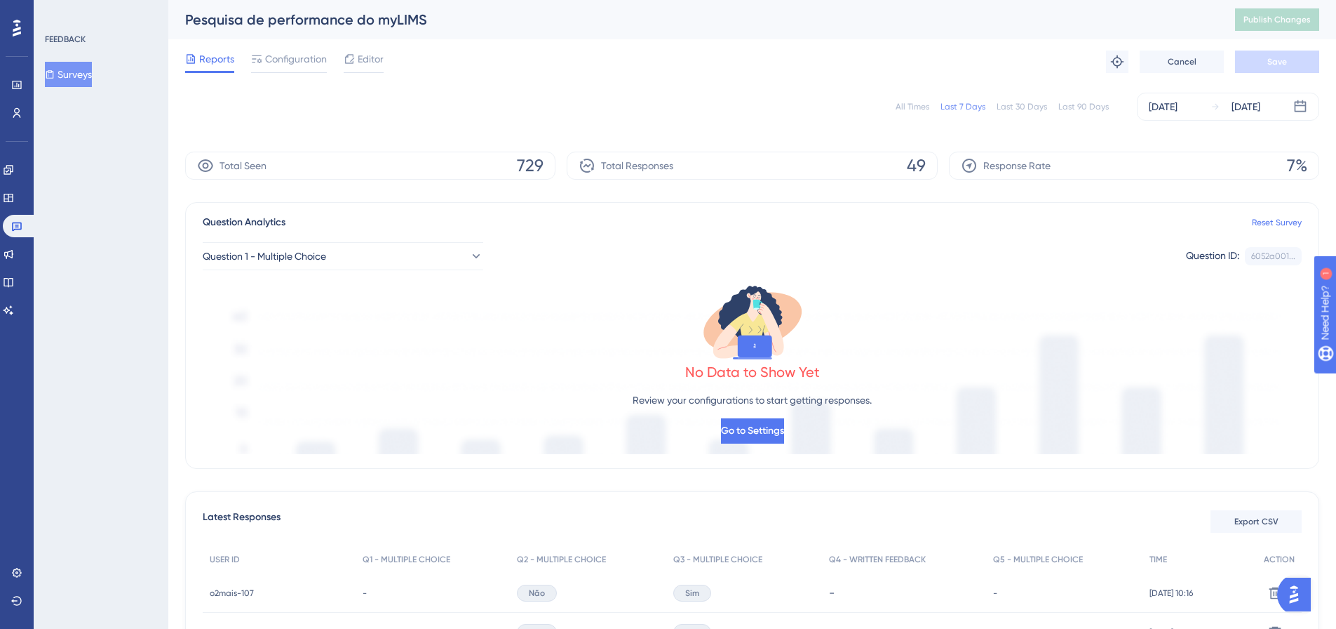
click at [83, 65] on button "Surveys" at bounding box center [68, 74] width 47 height 25
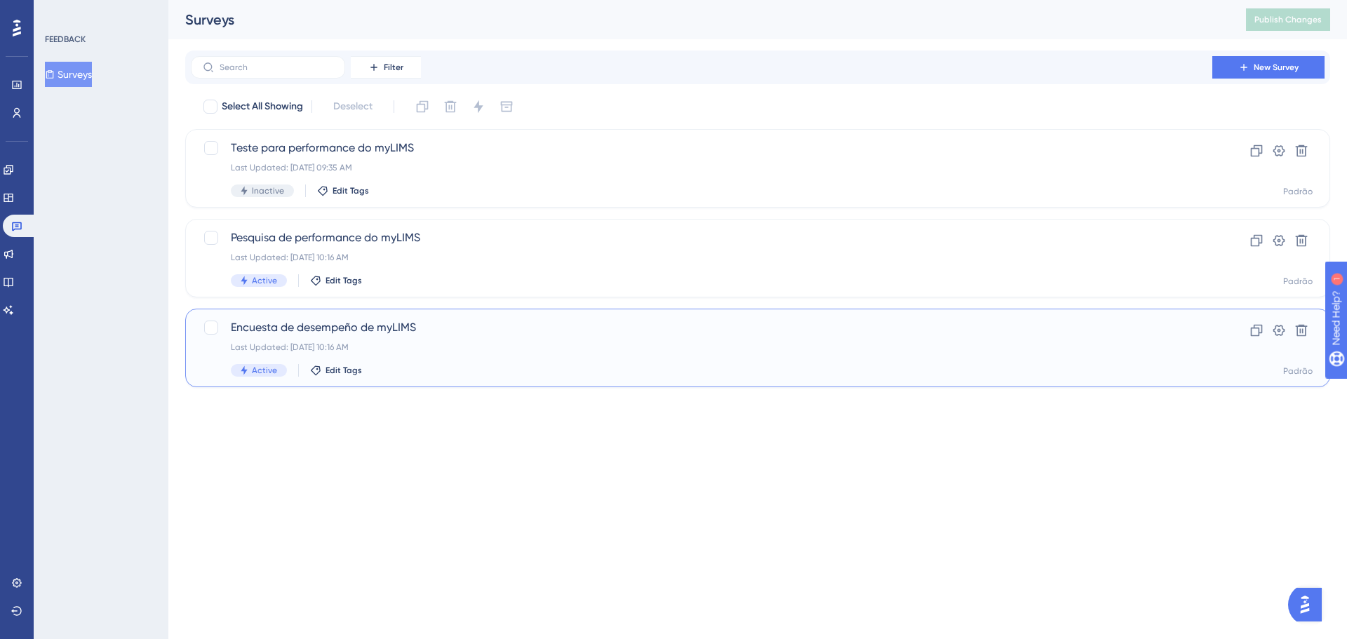
click at [509, 314] on div "Encuesta de desempeño de myLIMS Last Updated: [DATE] 10:16 AM Active Edit Tags …" at bounding box center [757, 348] width 1145 height 79
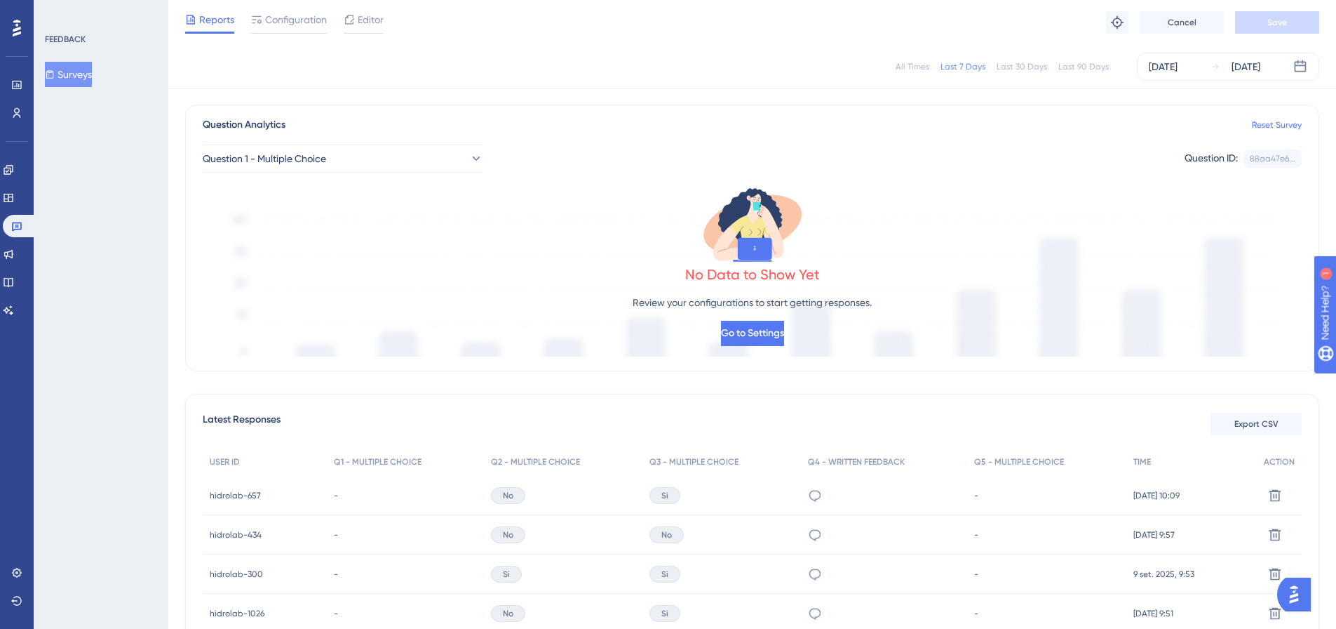
scroll to position [203, 0]
